Goal: Information Seeking & Learning: Learn about a topic

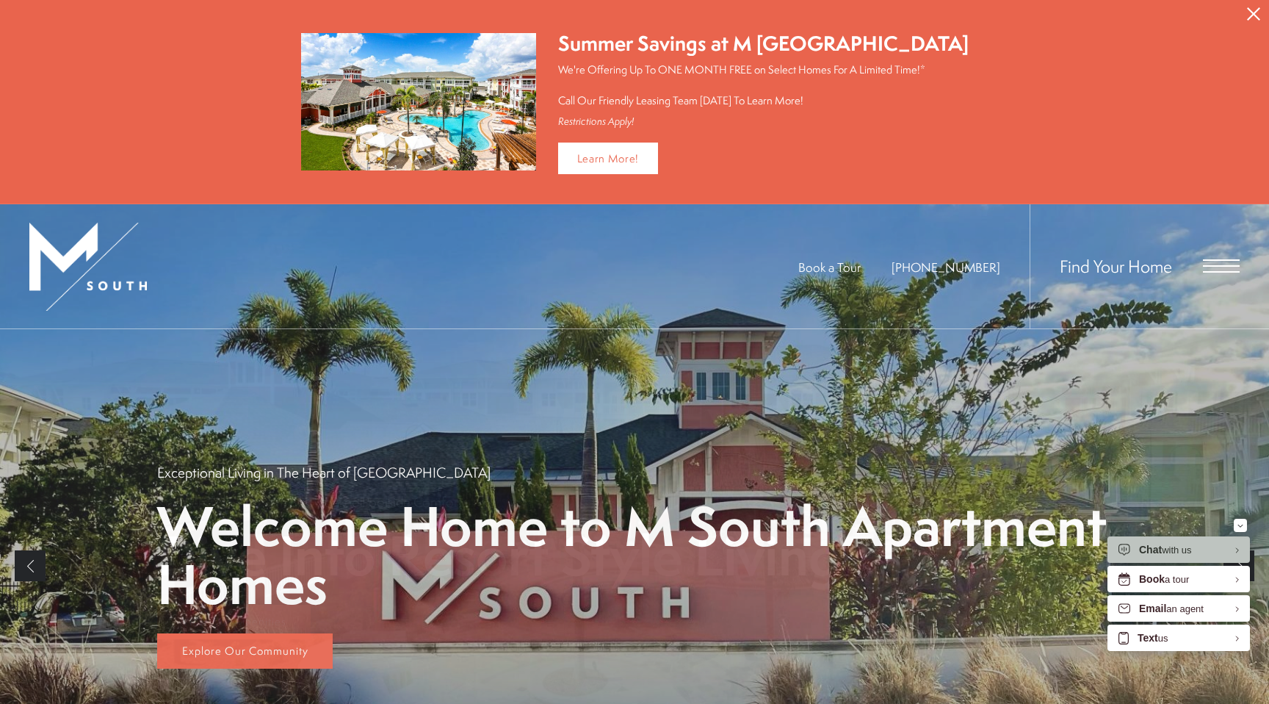
click at [1218, 268] on span "Open Menu" at bounding box center [1221, 265] width 37 height 13
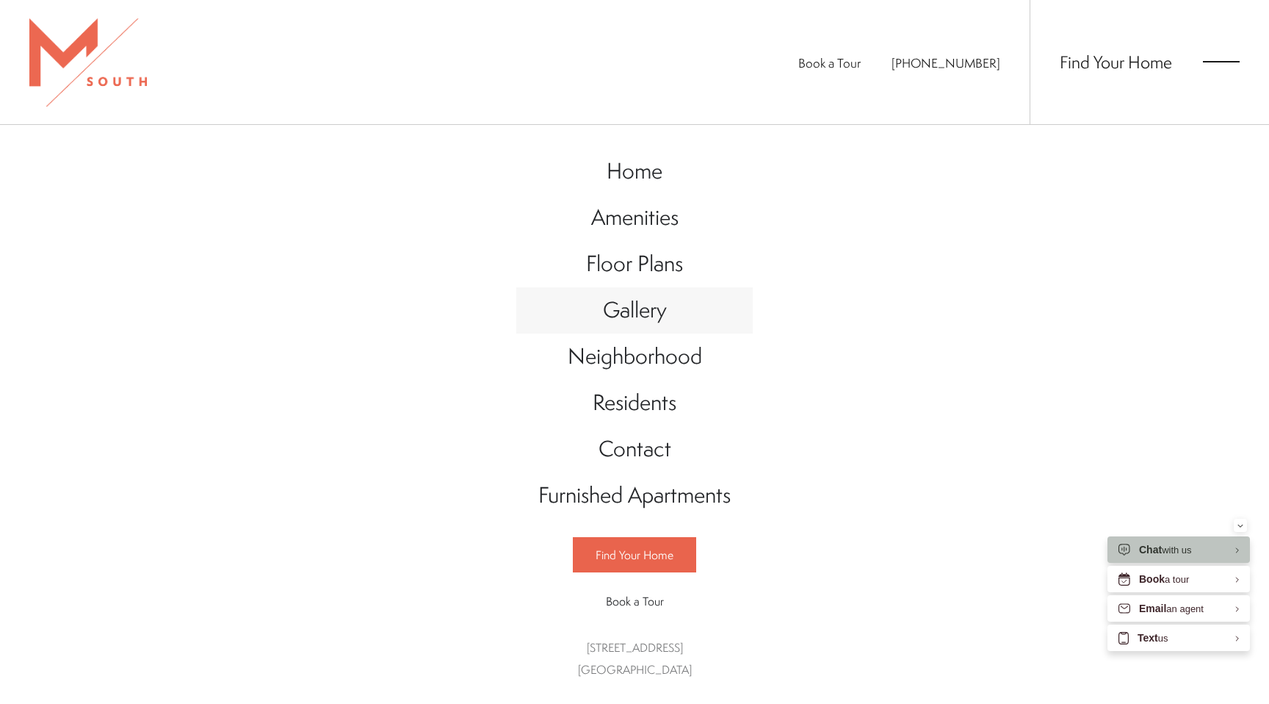
click at [647, 290] on link "Gallery" at bounding box center [634, 310] width 236 height 46
click at [643, 267] on span "Floor Plans" at bounding box center [634, 263] width 97 height 30
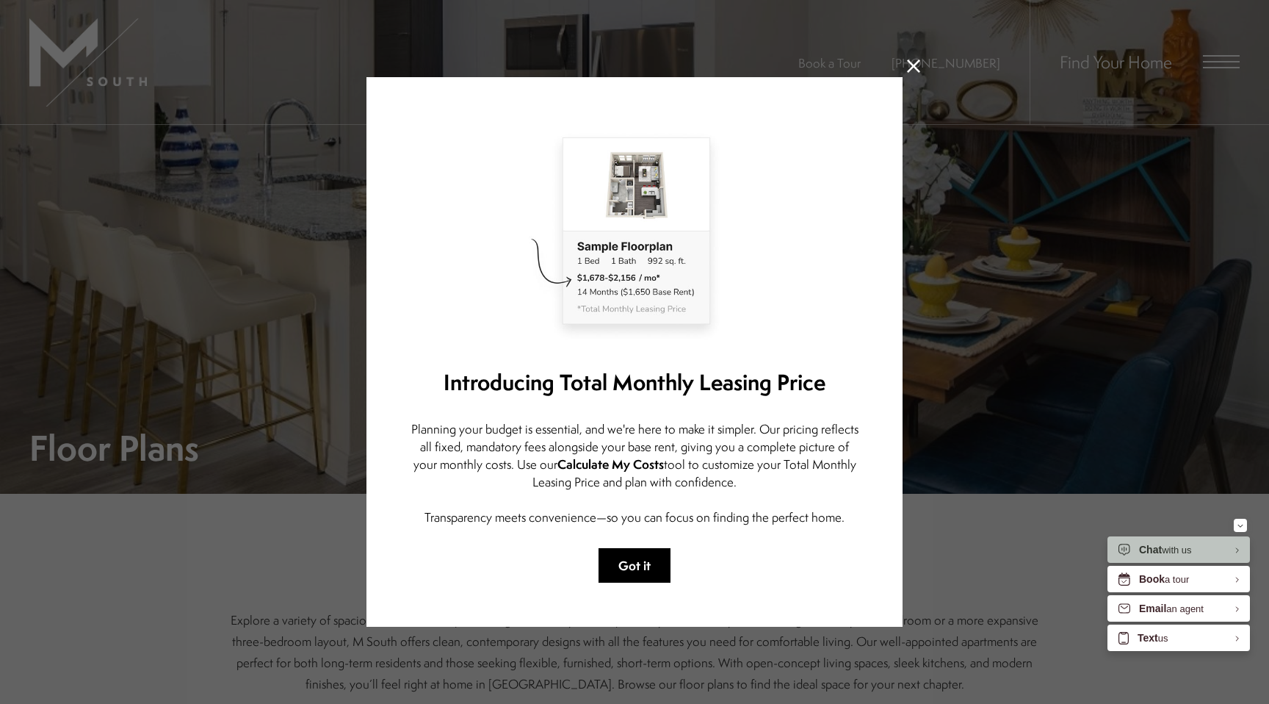
click at [640, 559] on button "Got it" at bounding box center [635, 565] width 72 height 35
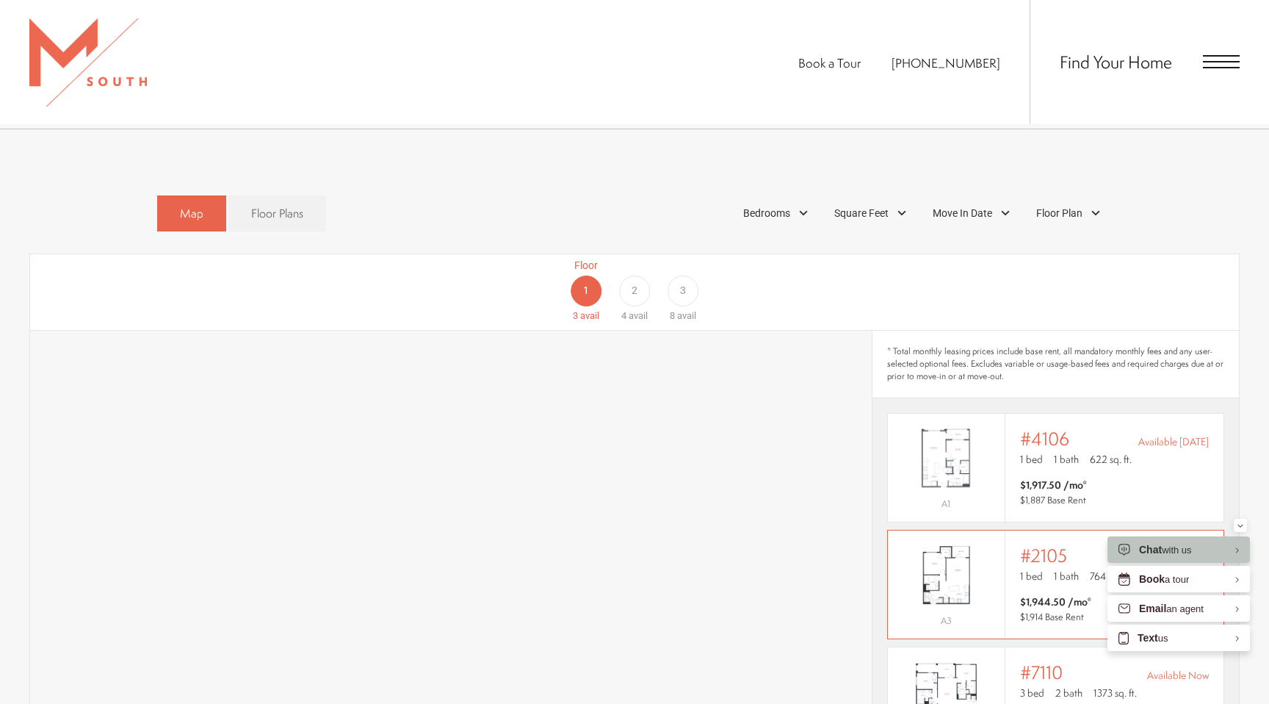
scroll to position [859, 0]
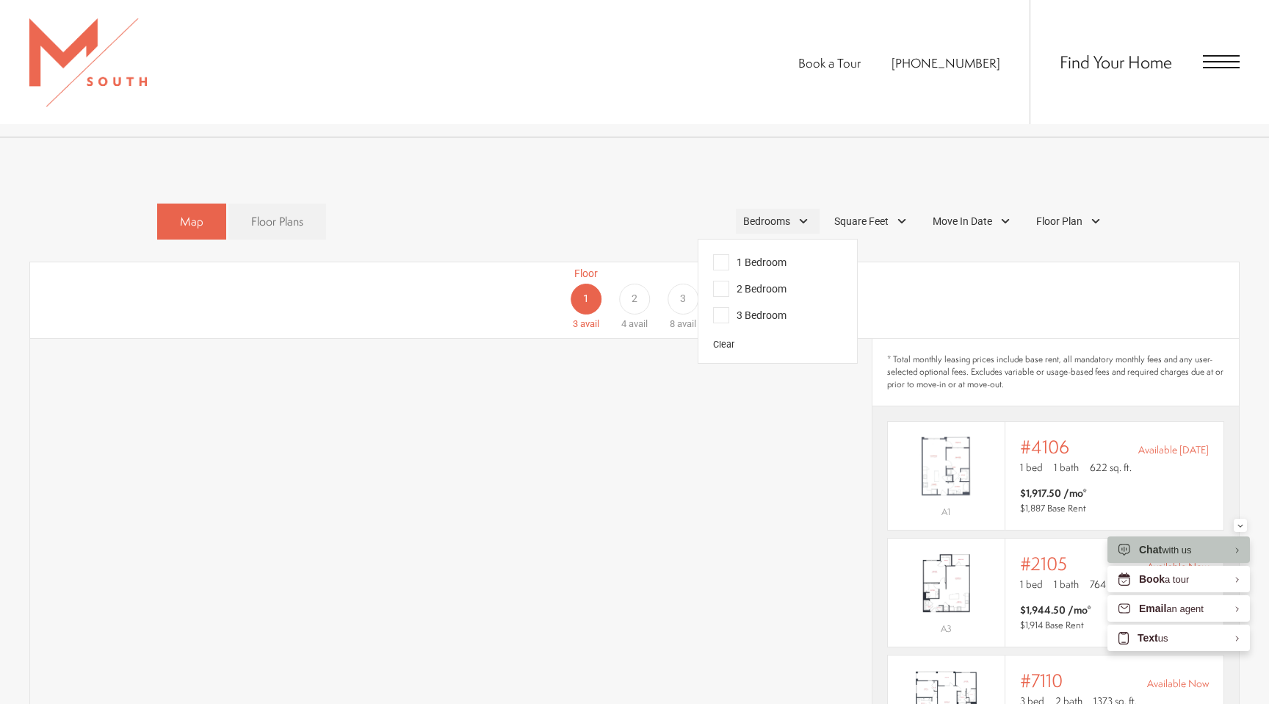
click at [790, 209] on div "Bedrooms" at bounding box center [778, 221] width 84 height 25
click at [776, 254] on span "1 Bedroom" at bounding box center [749, 262] width 73 height 16
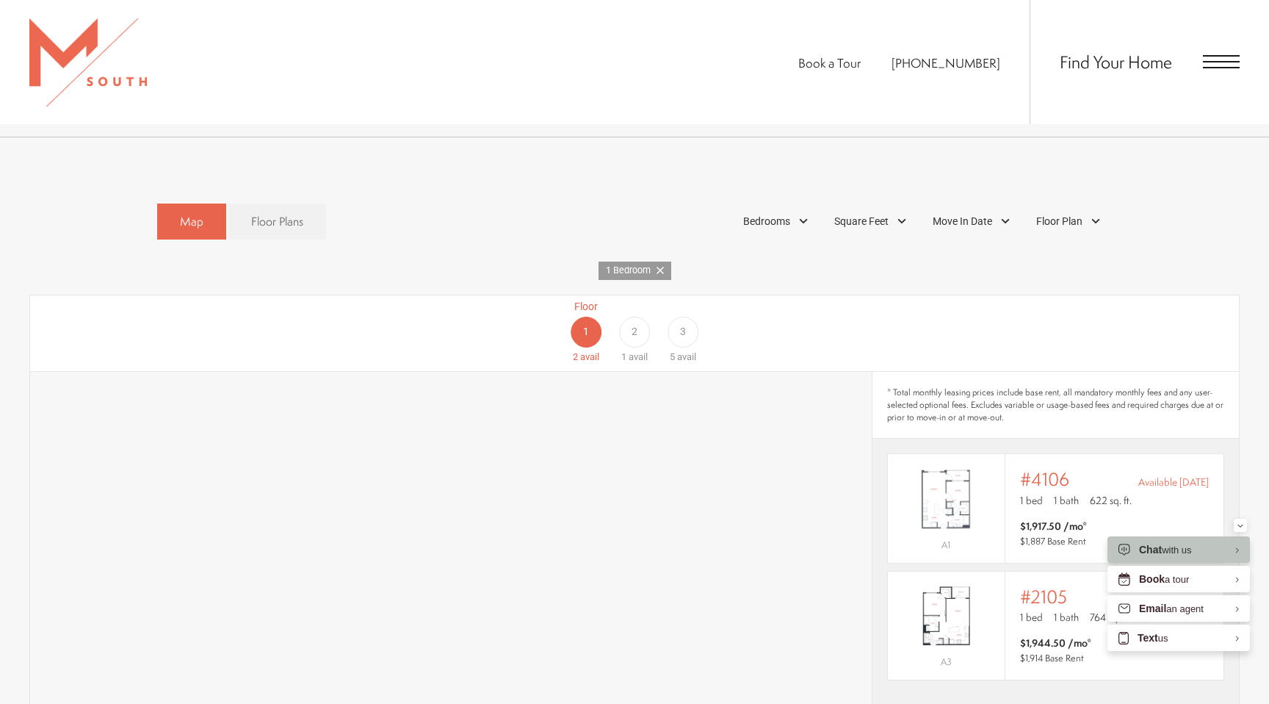
click at [518, 310] on div "Floor 1 2 avail Floor 2 1 avail Floor 3 5 avail" at bounding box center [634, 333] width 1209 height 76
click at [633, 324] on span "2" at bounding box center [635, 331] width 6 height 15
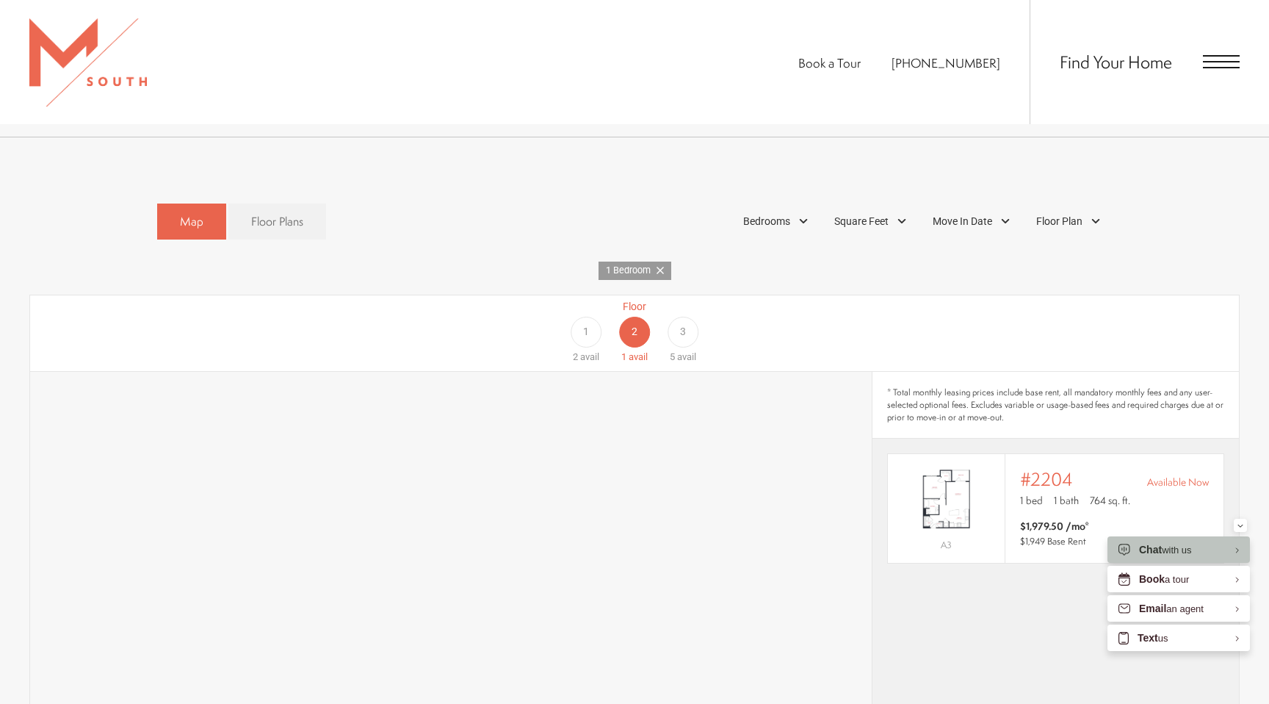
click at [701, 308] on div "Floor 3 5 avail" at bounding box center [683, 331] width 48 height 65
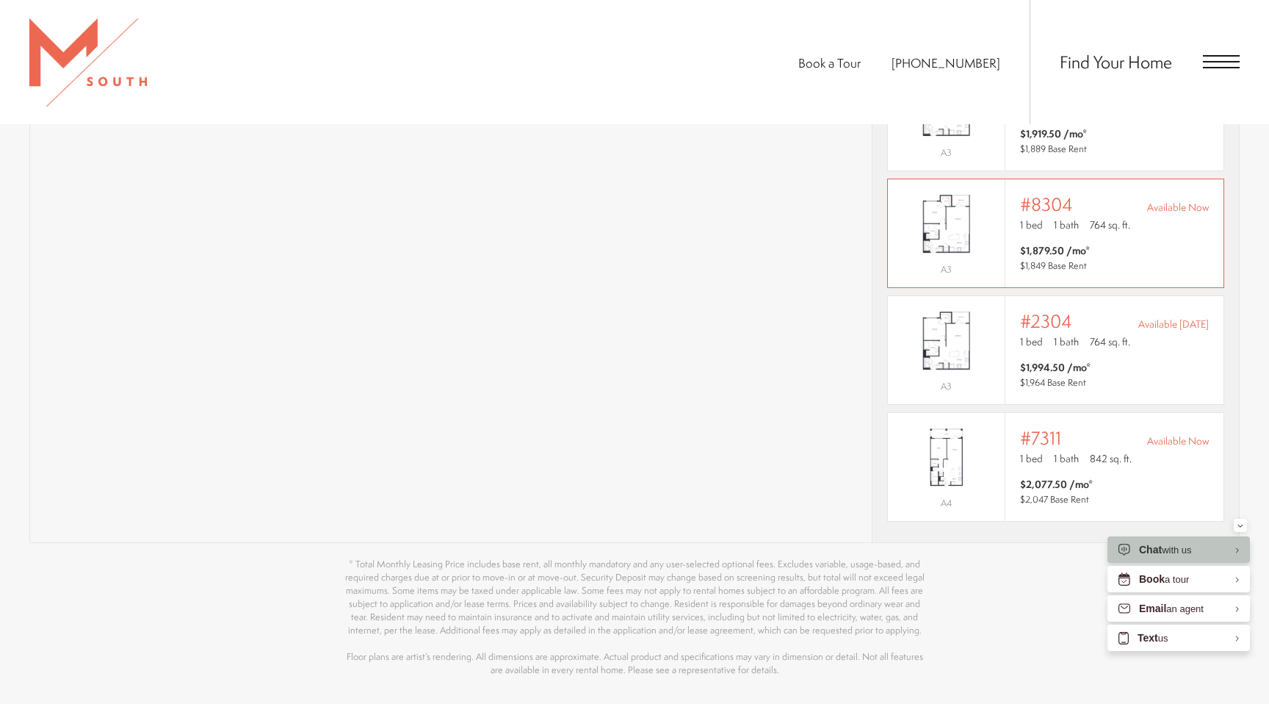
scroll to position [1370, 0]
click at [980, 470] on img "View #7311" at bounding box center [946, 455] width 117 height 73
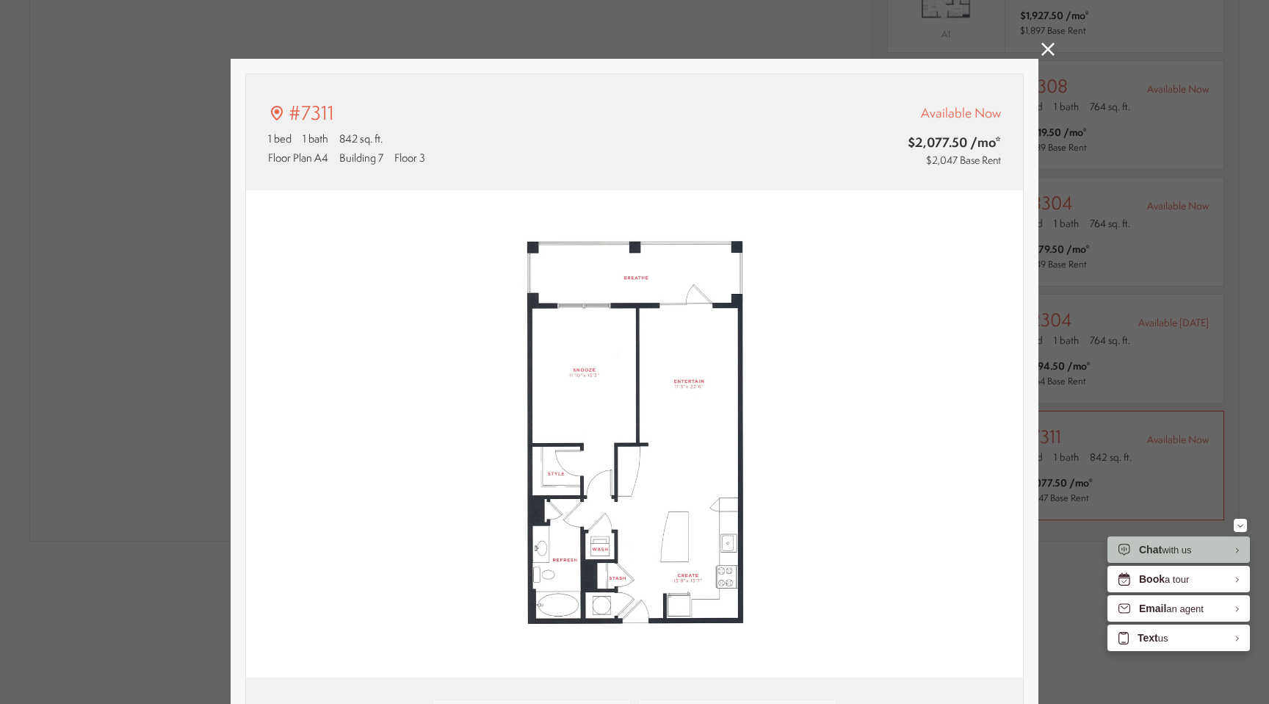
type input "**********"
click at [1049, 48] on icon at bounding box center [1047, 49] width 13 height 13
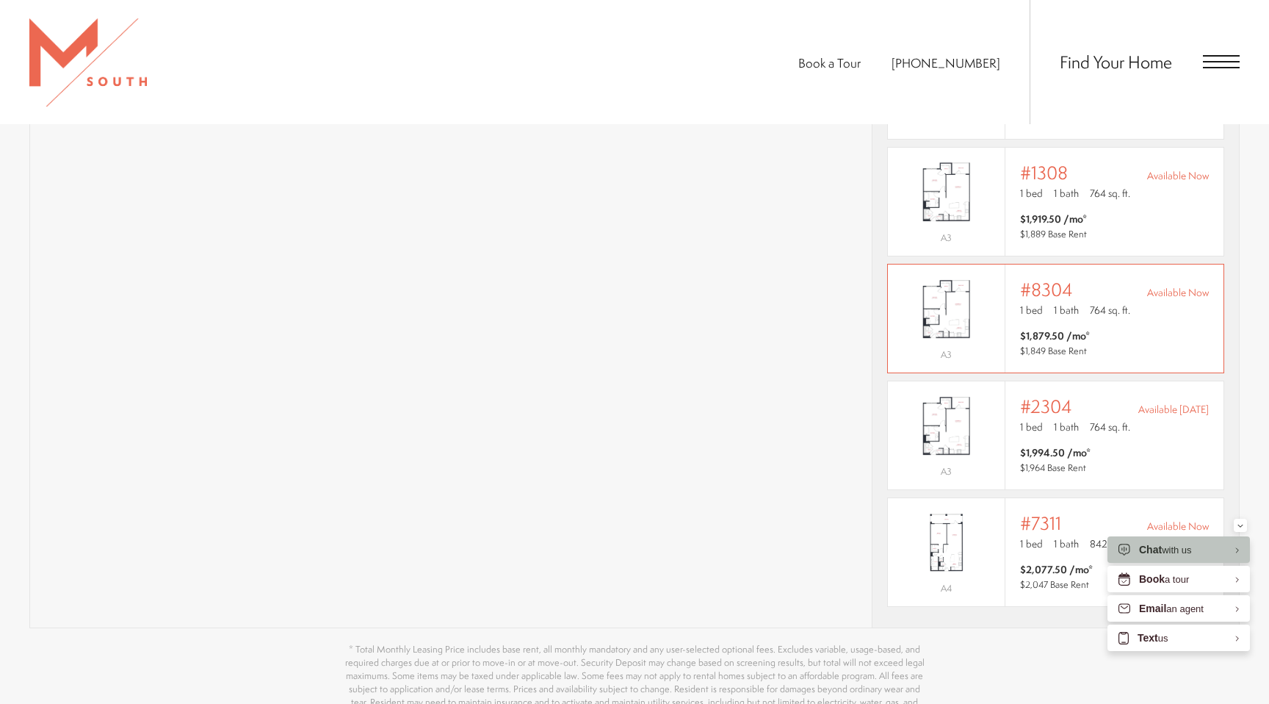
scroll to position [1285, 0]
click at [957, 519] on img "View #7311" at bounding box center [946, 540] width 117 height 73
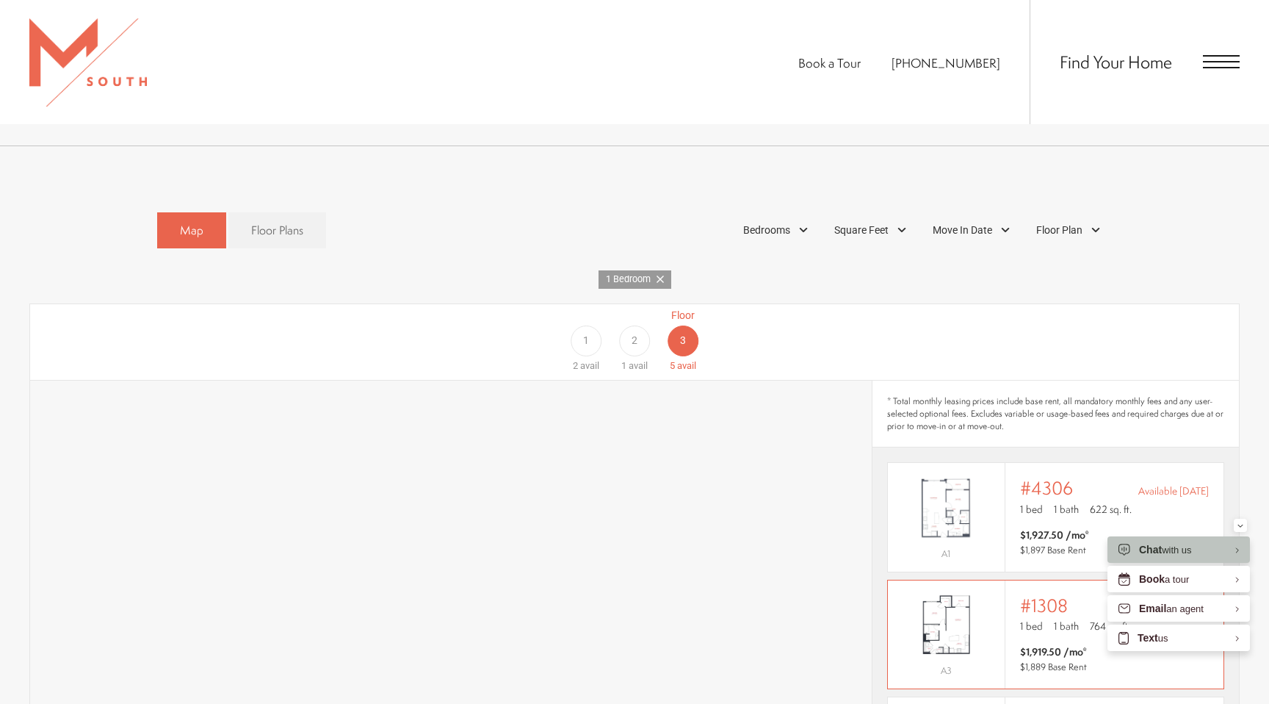
scroll to position [845, 0]
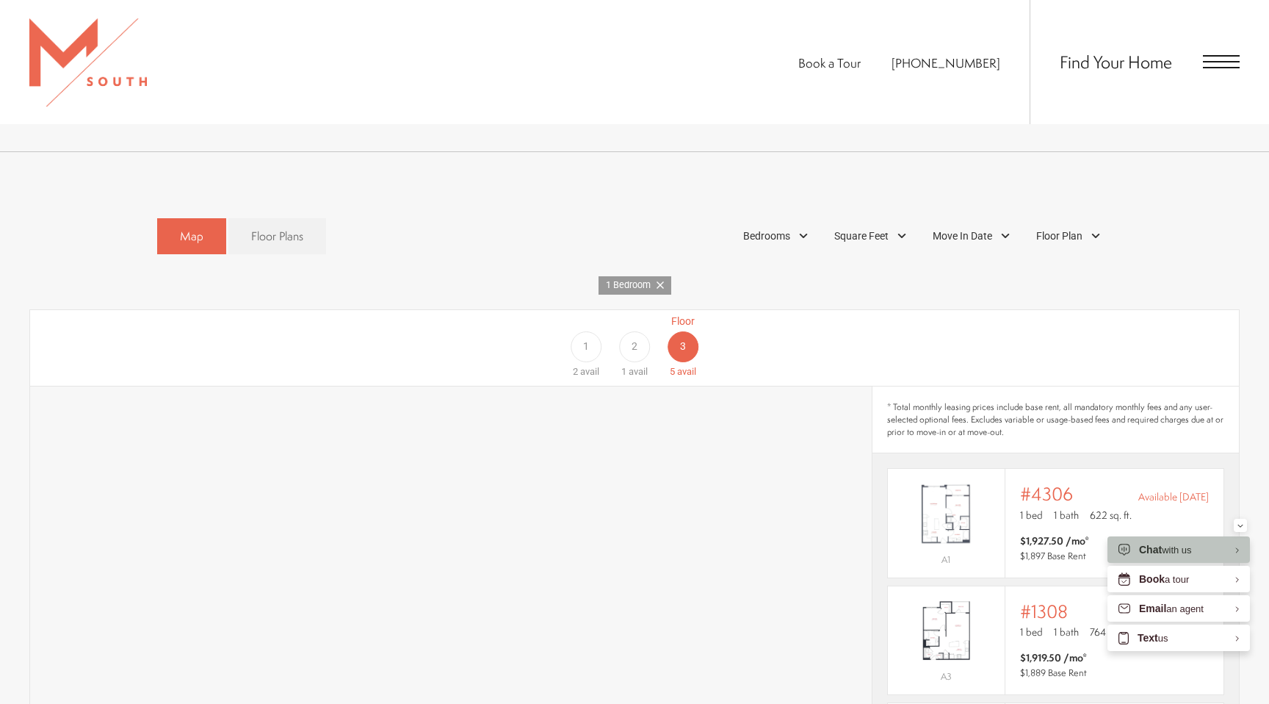
click at [577, 331] on div "1" at bounding box center [586, 346] width 31 height 31
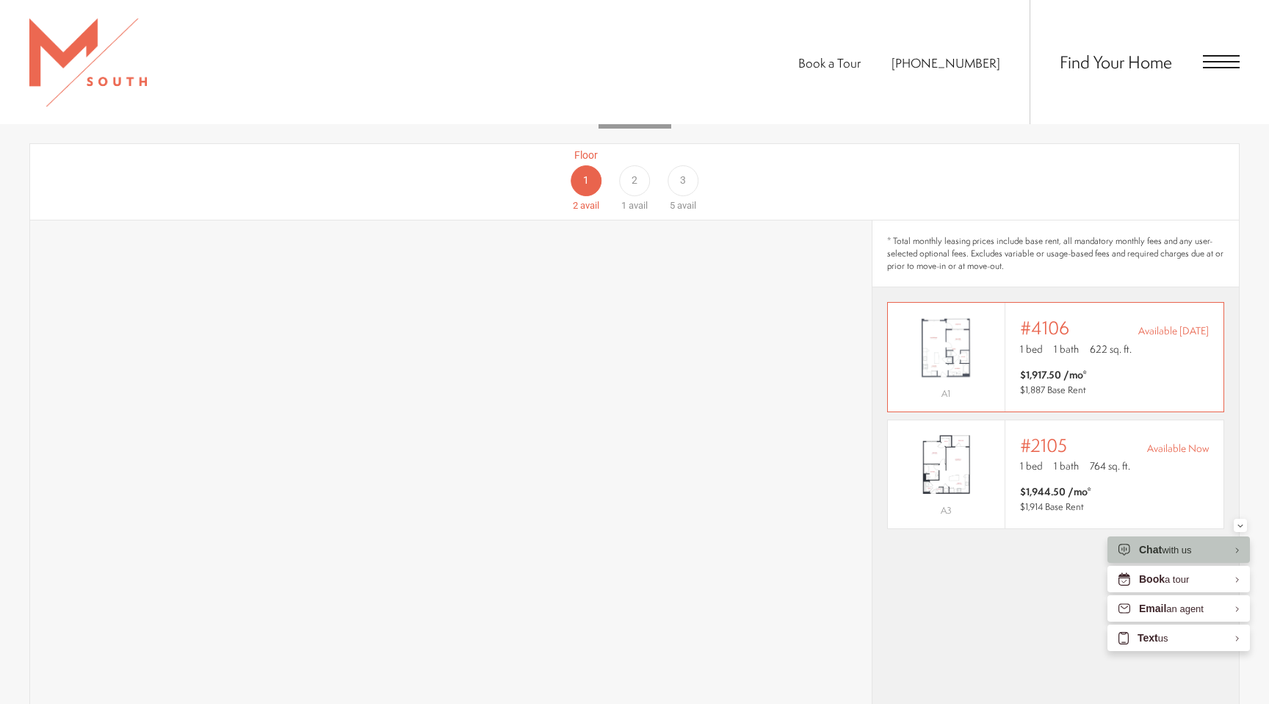
scroll to position [1020, 0]
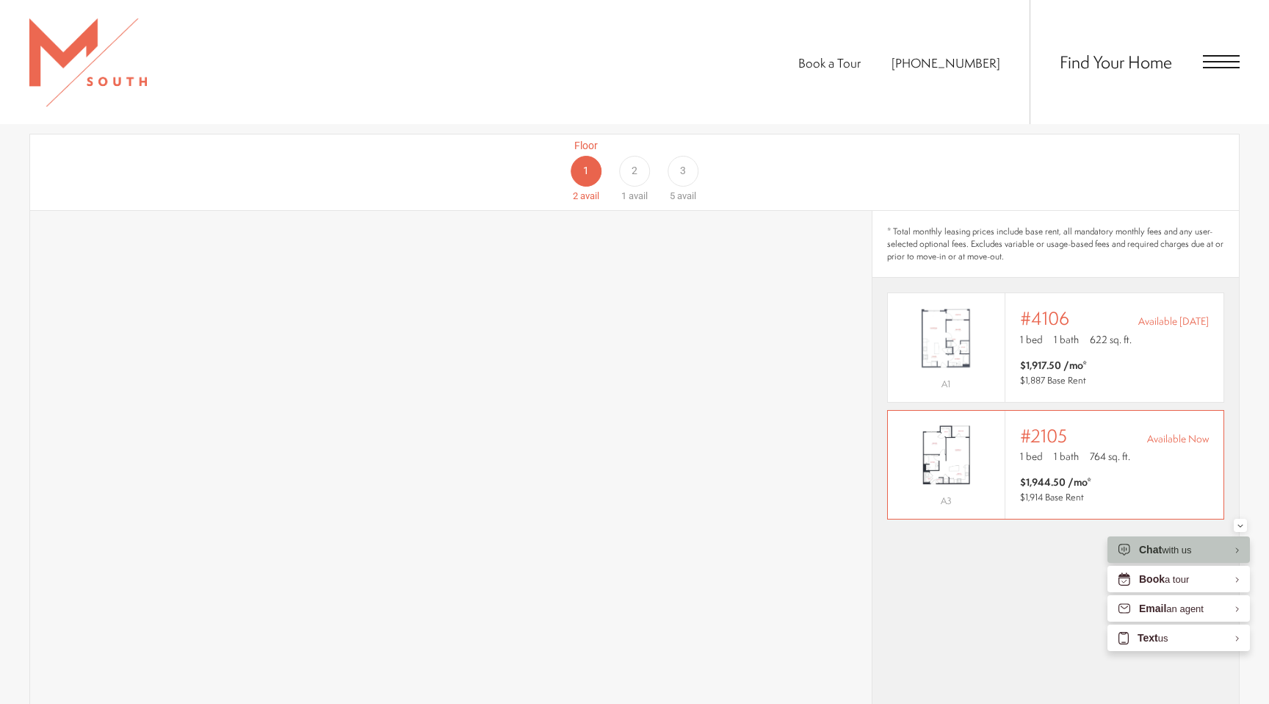
click at [966, 433] on img "View #2105" at bounding box center [946, 454] width 117 height 73
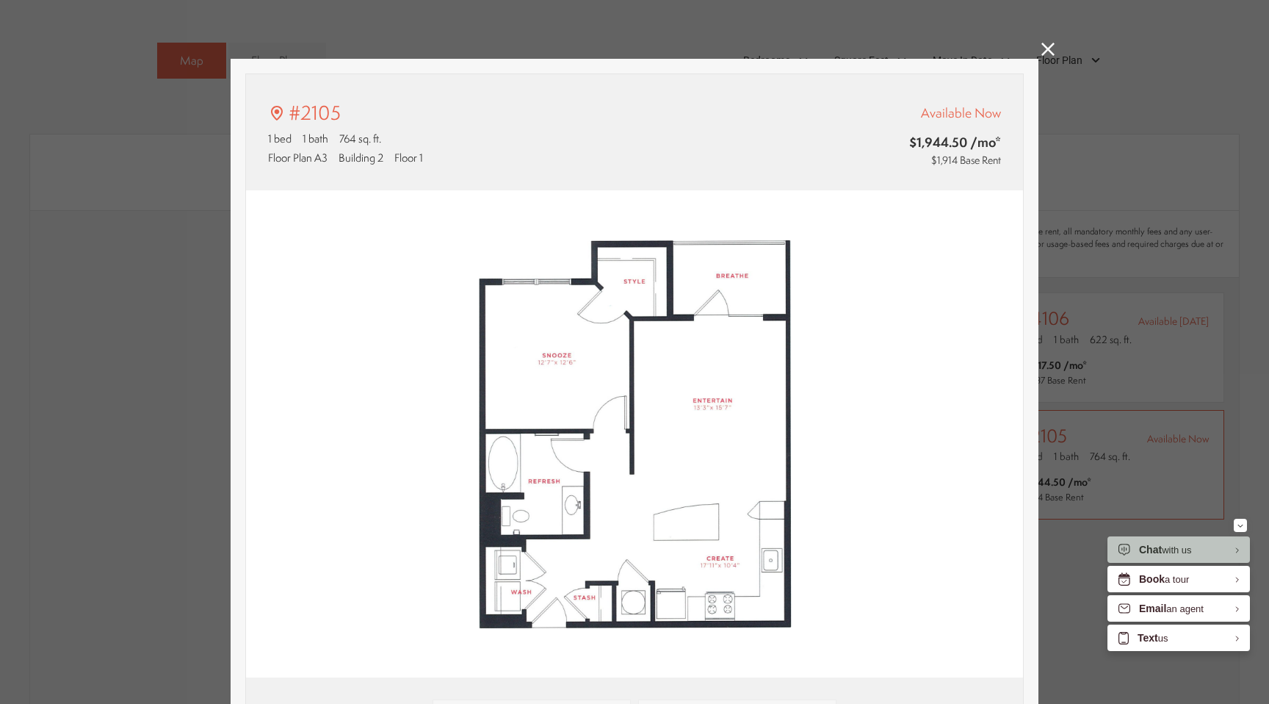
scroll to position [0, 0]
type input "**********"
click at [1047, 55] on icon at bounding box center [1047, 49] width 13 height 13
